Goal: Obtain resource: Download file/media

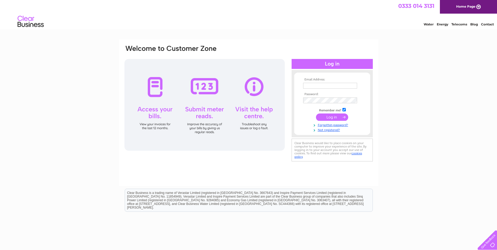
type input "ACCOUNTSPAYABLE@SHORTERMGROUP.COM"
click at [332, 118] on input "submit" at bounding box center [332, 116] width 32 height 7
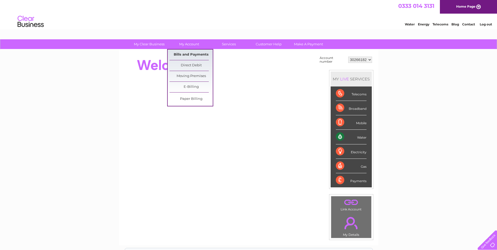
click at [186, 54] on link "Bills and Payments" at bounding box center [190, 55] width 43 height 10
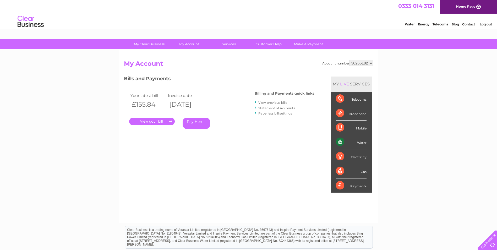
click at [161, 121] on link "." at bounding box center [152, 122] width 46 height 8
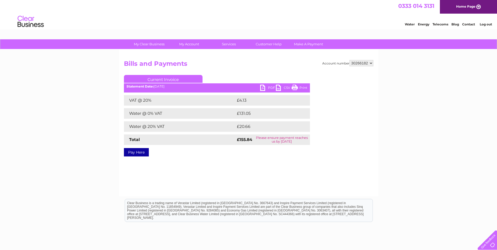
click at [263, 87] on link "PDF" at bounding box center [268, 89] width 16 height 8
click at [270, 87] on link "PDF" at bounding box center [268, 89] width 16 height 8
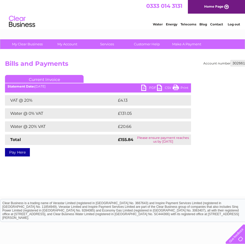
click at [145, 90] on link "PDF" at bounding box center [149, 89] width 16 height 8
